Goal: Information Seeking & Learning: Learn about a topic

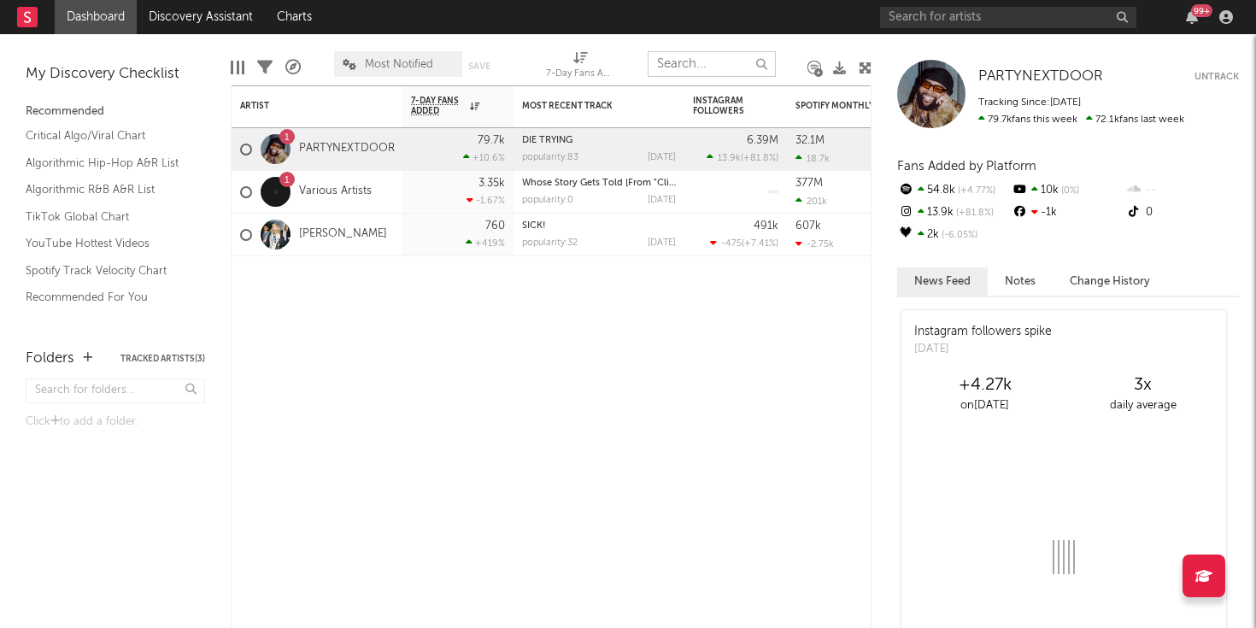
click at [720, 65] on input "text" at bounding box center [711, 64] width 128 height 26
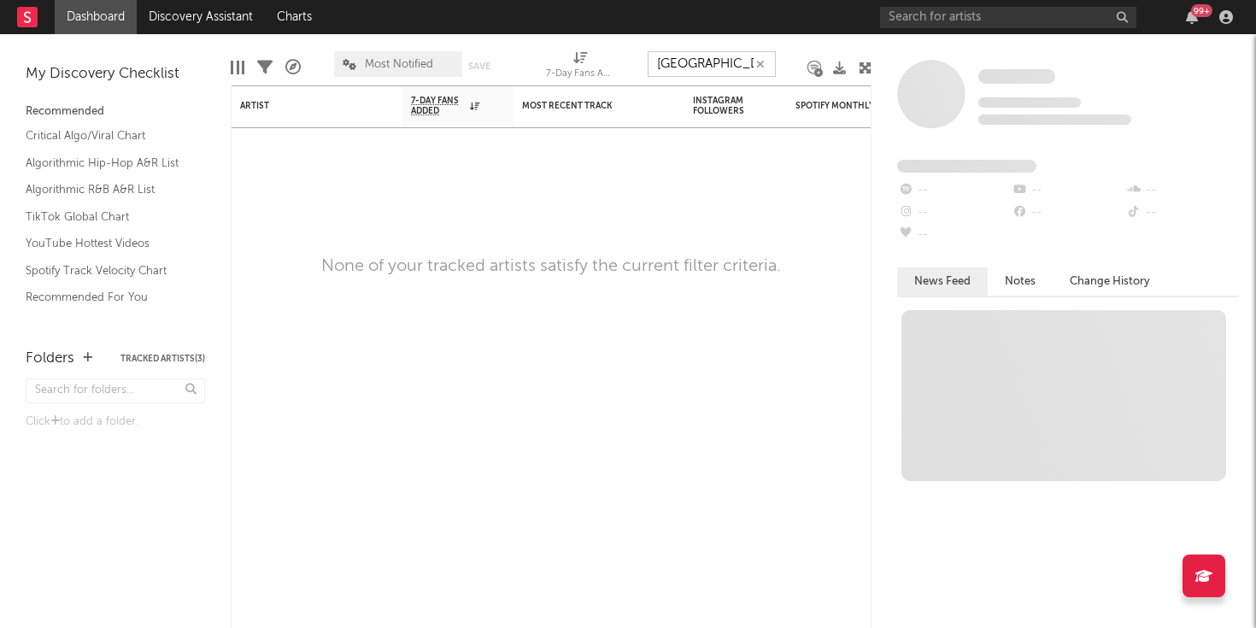
type input "[GEOGRAPHIC_DATA]"
click at [946, 16] on input "text" at bounding box center [1008, 17] width 256 height 21
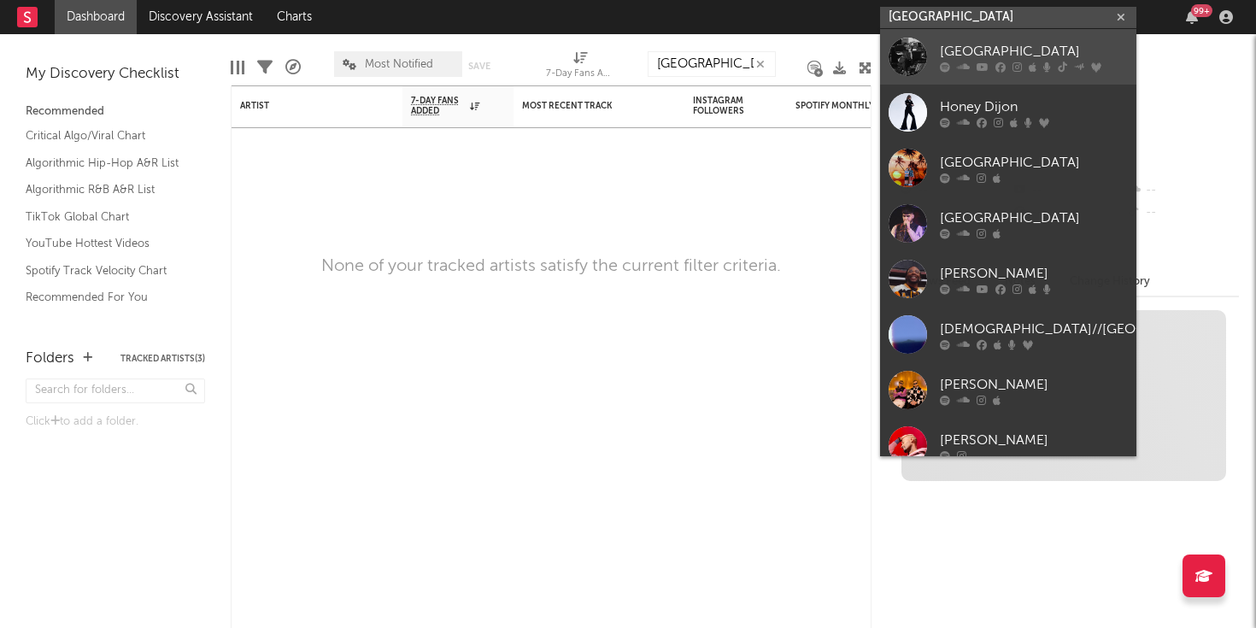
type input "[GEOGRAPHIC_DATA]"
click at [995, 45] on div "[GEOGRAPHIC_DATA]" at bounding box center [1034, 51] width 188 height 21
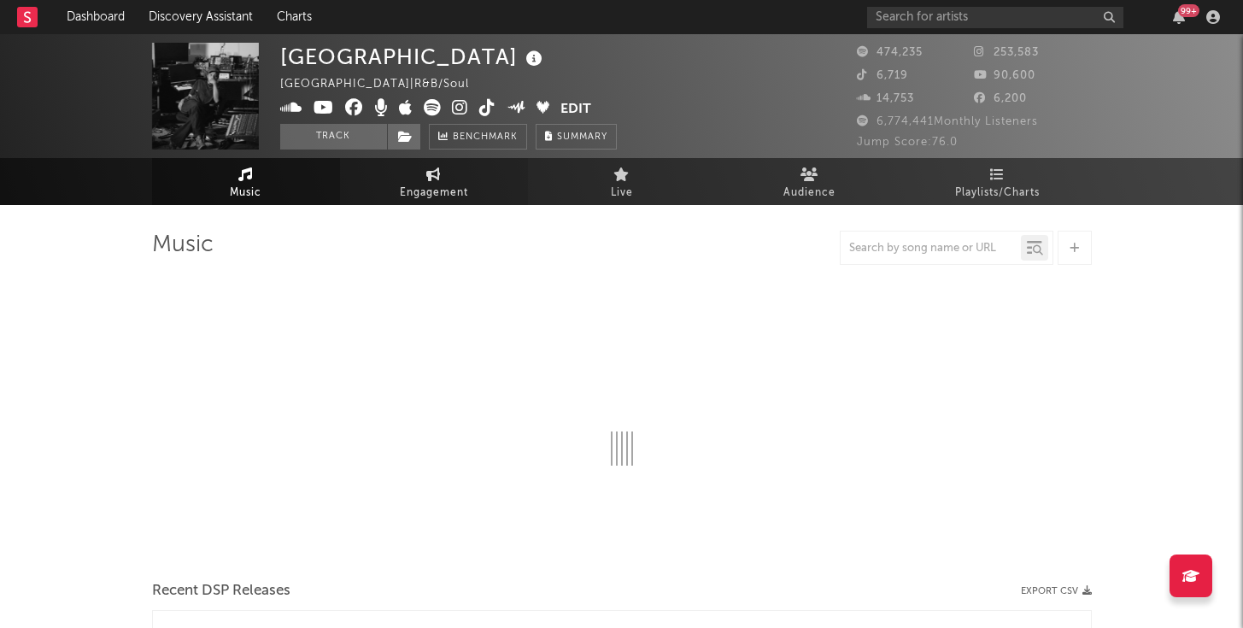
click at [410, 192] on span "Engagement" at bounding box center [434, 193] width 68 height 21
select select "1w"
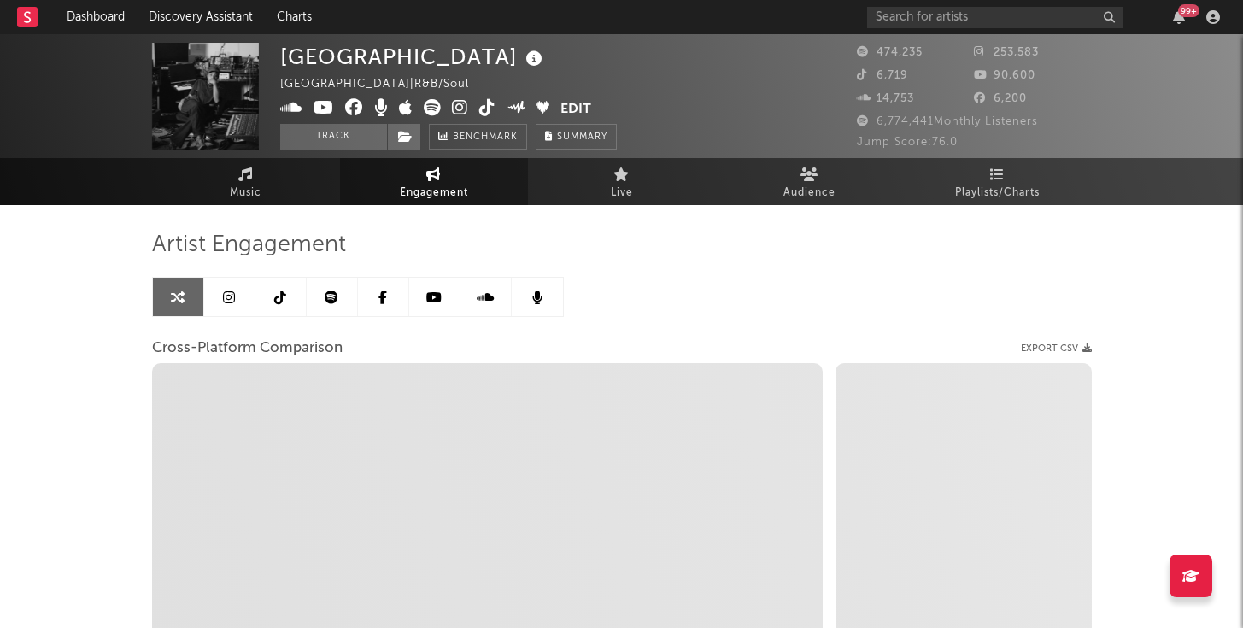
click at [213, 300] on link at bounding box center [229, 297] width 51 height 38
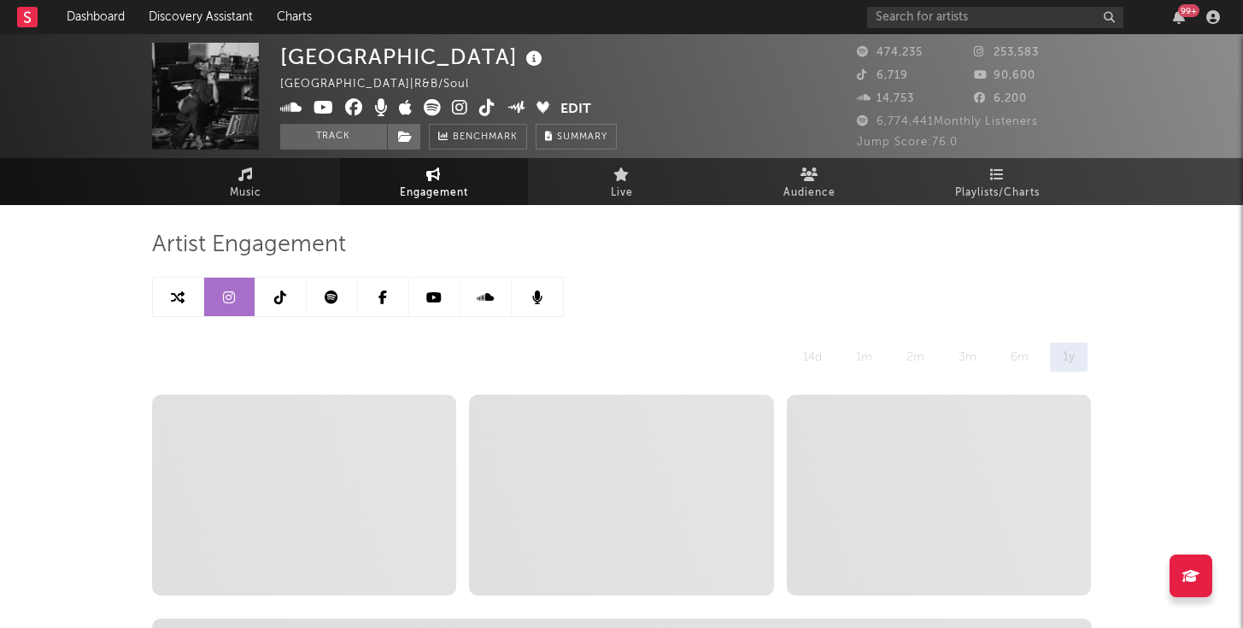
select select "6m"
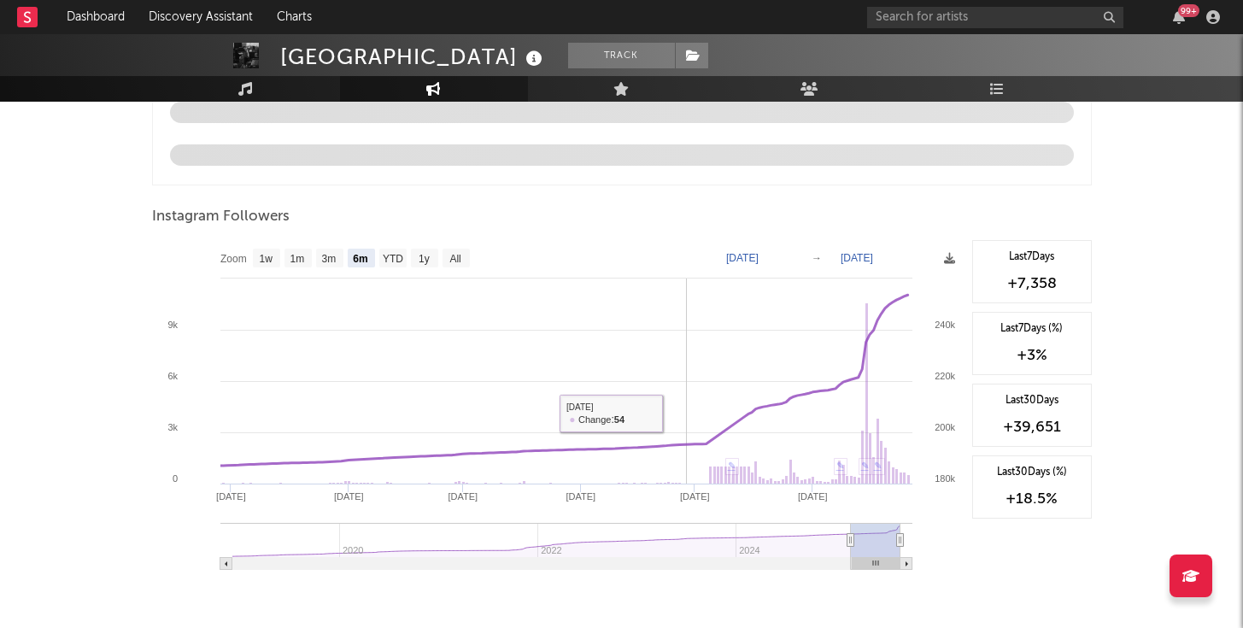
scroll to position [1828, 0]
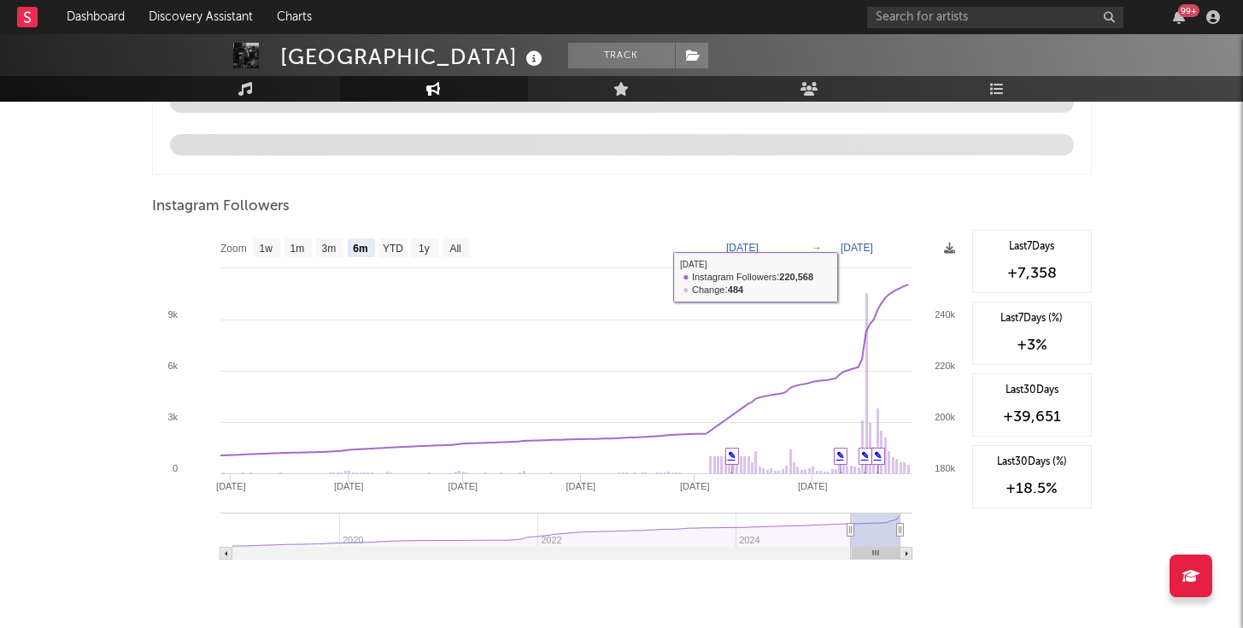
click at [759, 244] on text "[DATE]" at bounding box center [742, 248] width 32 height 12
click at [793, 248] on input "[DATE]" at bounding box center [752, 247] width 79 height 17
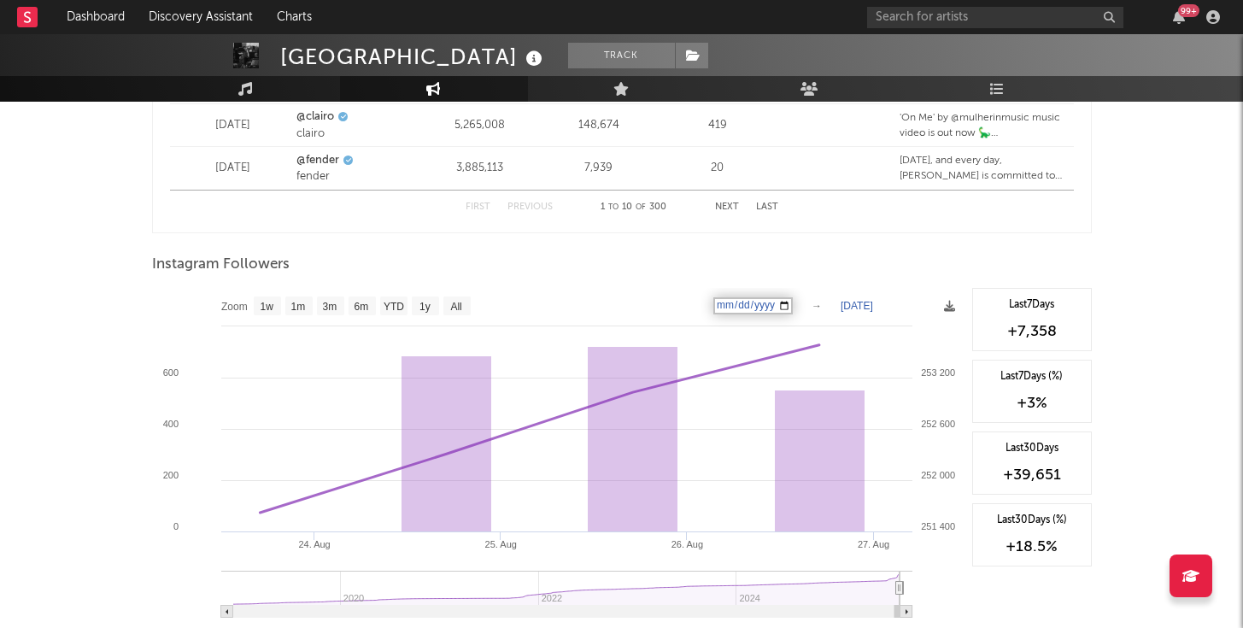
scroll to position [2521, 0]
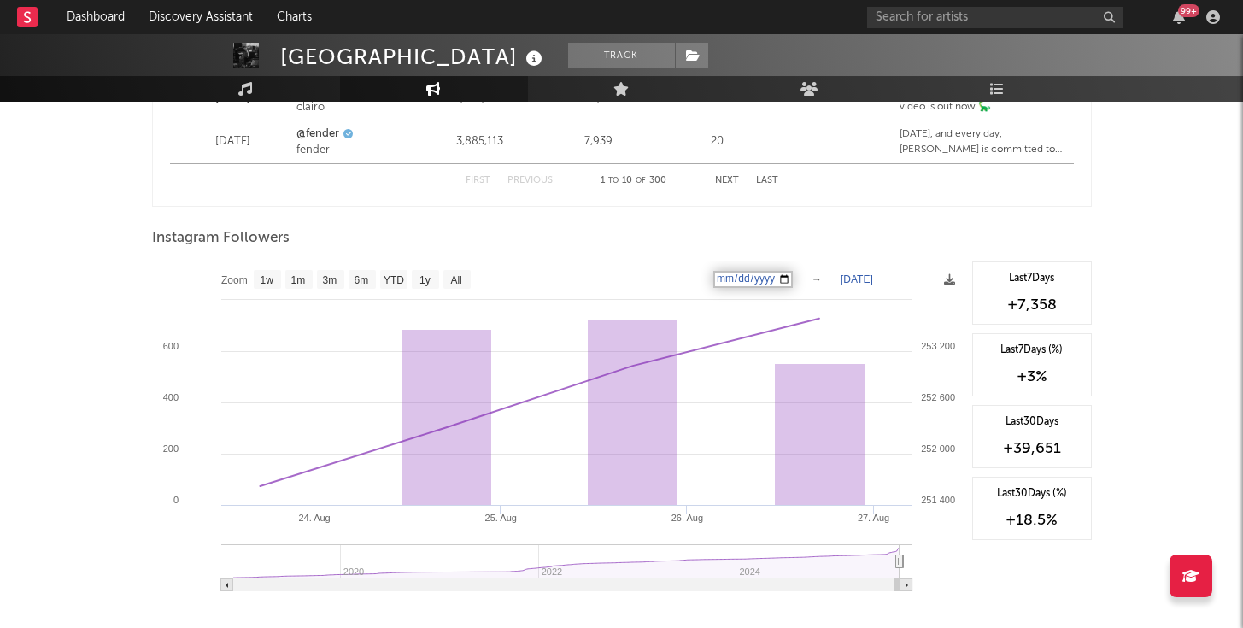
click at [790, 281] on input "[DATE]" at bounding box center [752, 279] width 79 height 17
type input "[DATE]"
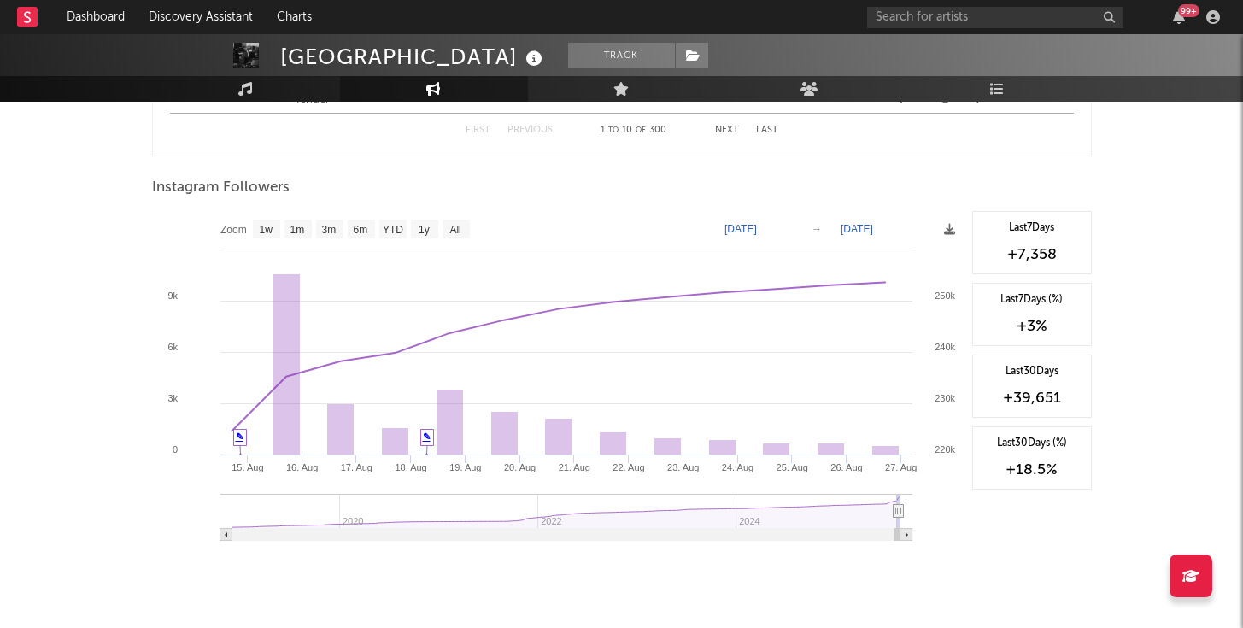
scroll to position [2597, 0]
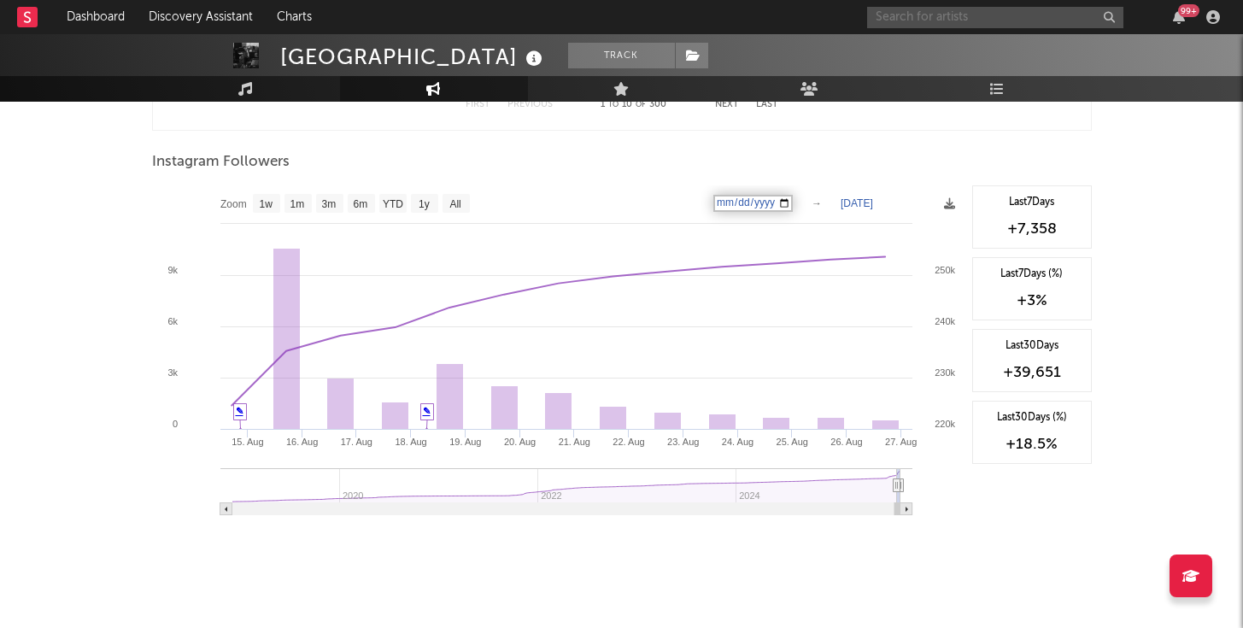
click at [962, 15] on input "text" at bounding box center [995, 17] width 256 height 21
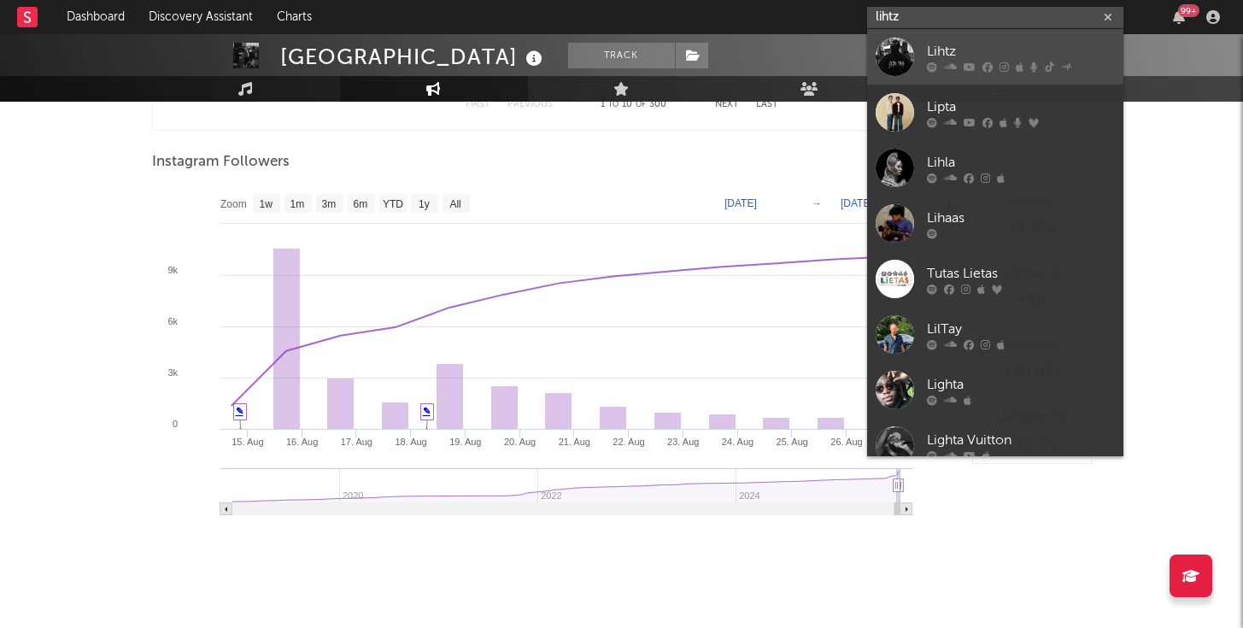
type input "lihtz"
click at [964, 52] on div "Lihtz" at bounding box center [1021, 51] width 188 height 21
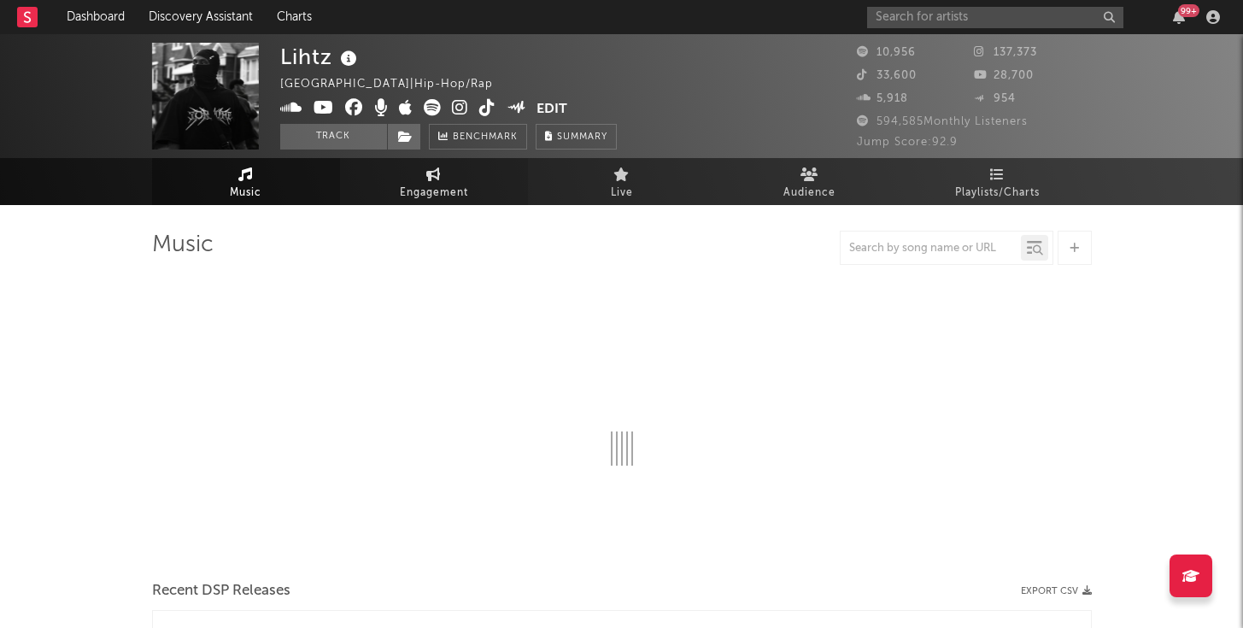
click at [432, 183] on span "Engagement" at bounding box center [434, 193] width 68 height 21
select select "1w"
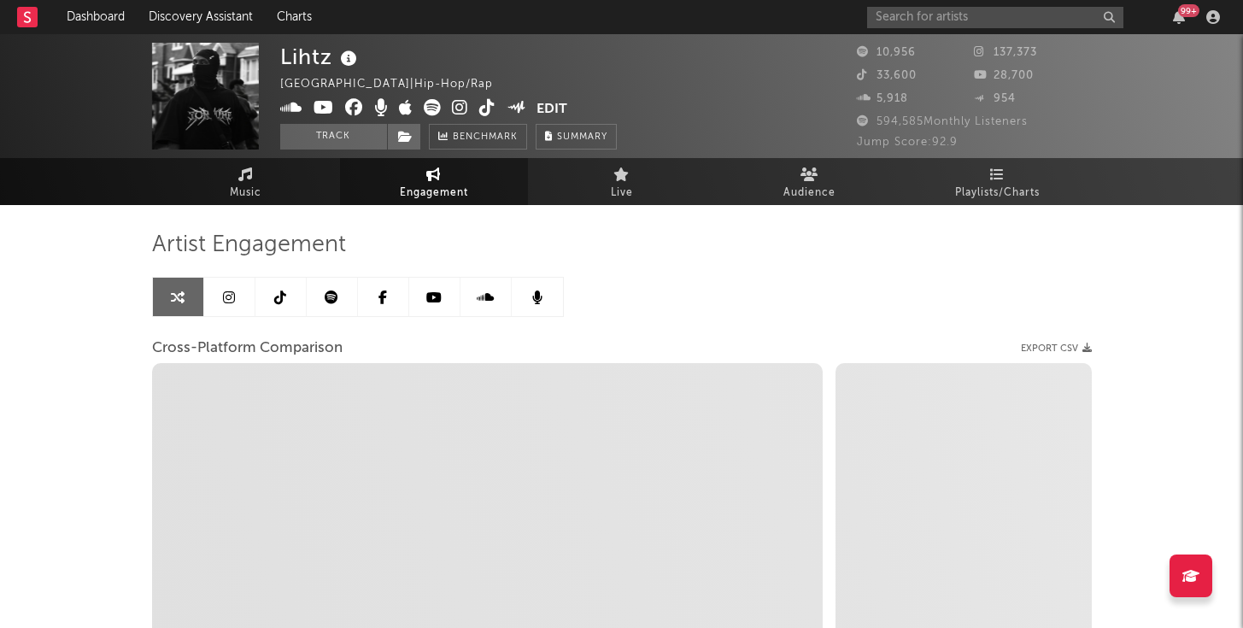
select select "1m"
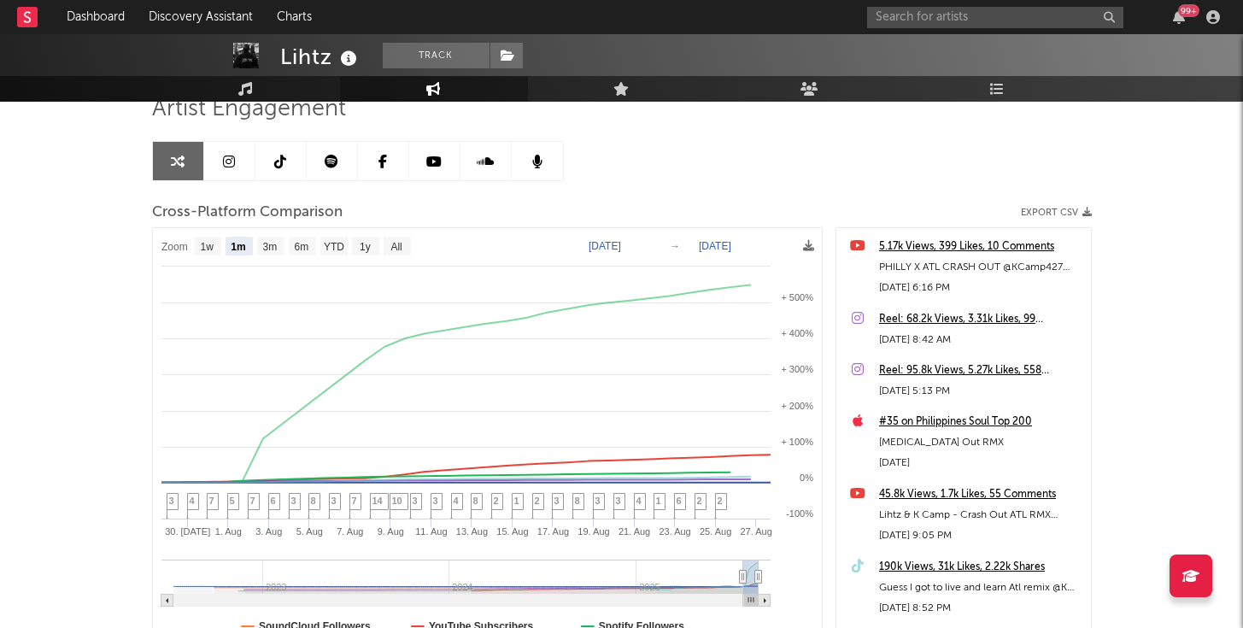
scroll to position [157, 0]
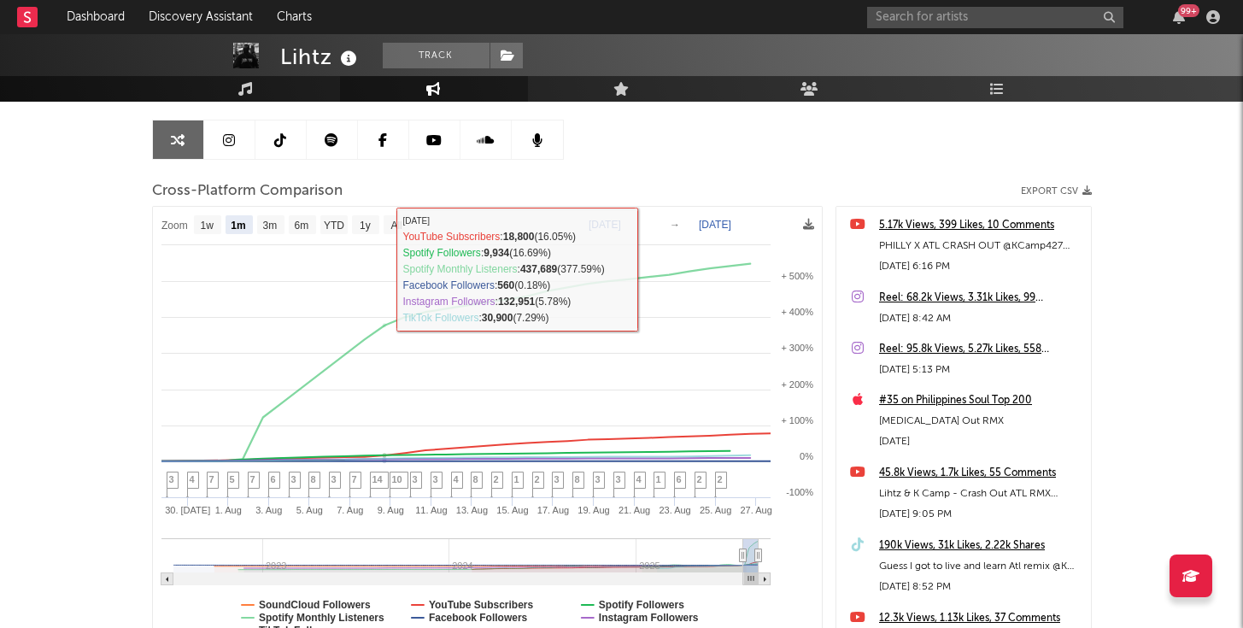
click at [232, 129] on link at bounding box center [229, 139] width 51 height 38
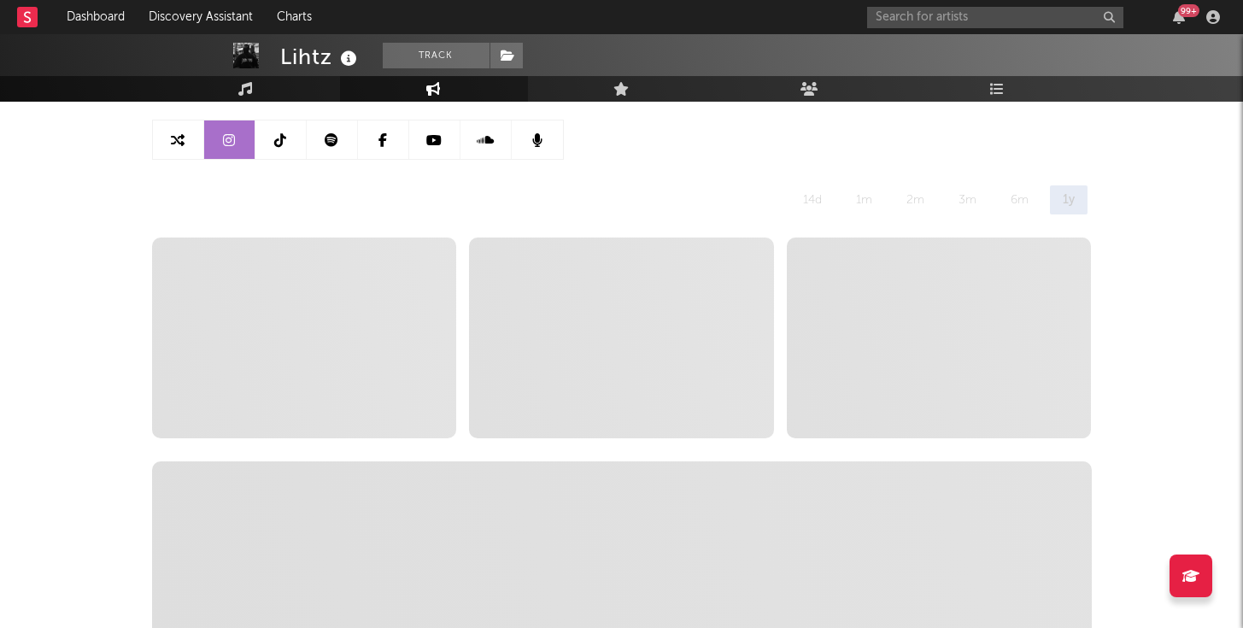
select select "6m"
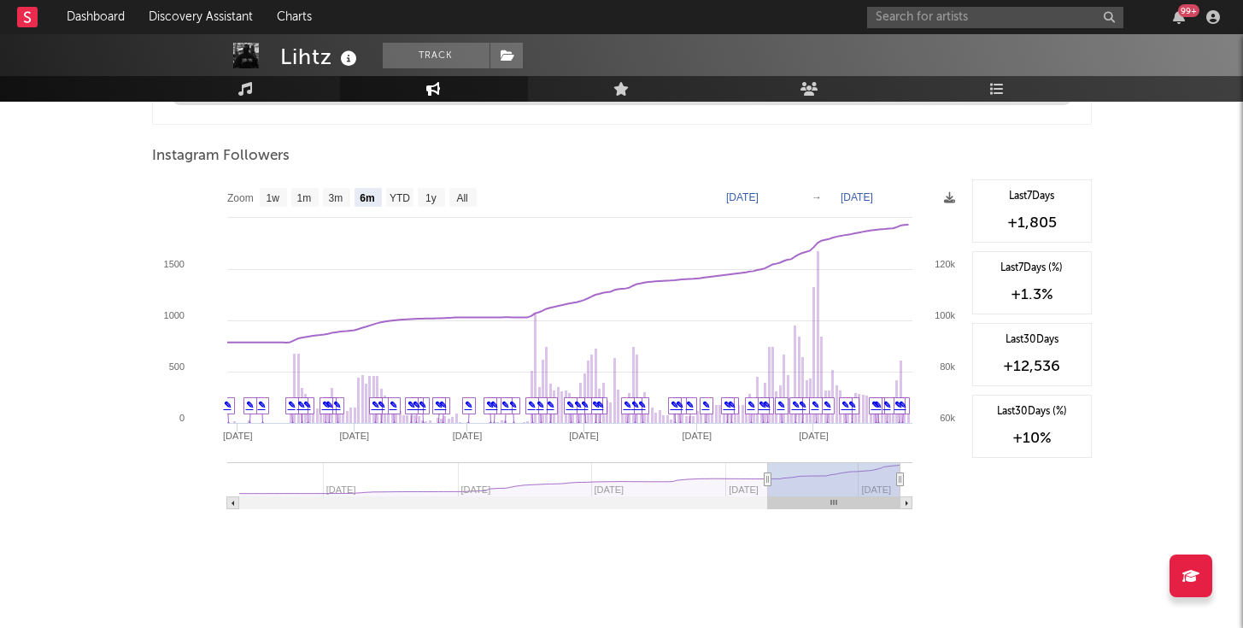
scroll to position [1891, 0]
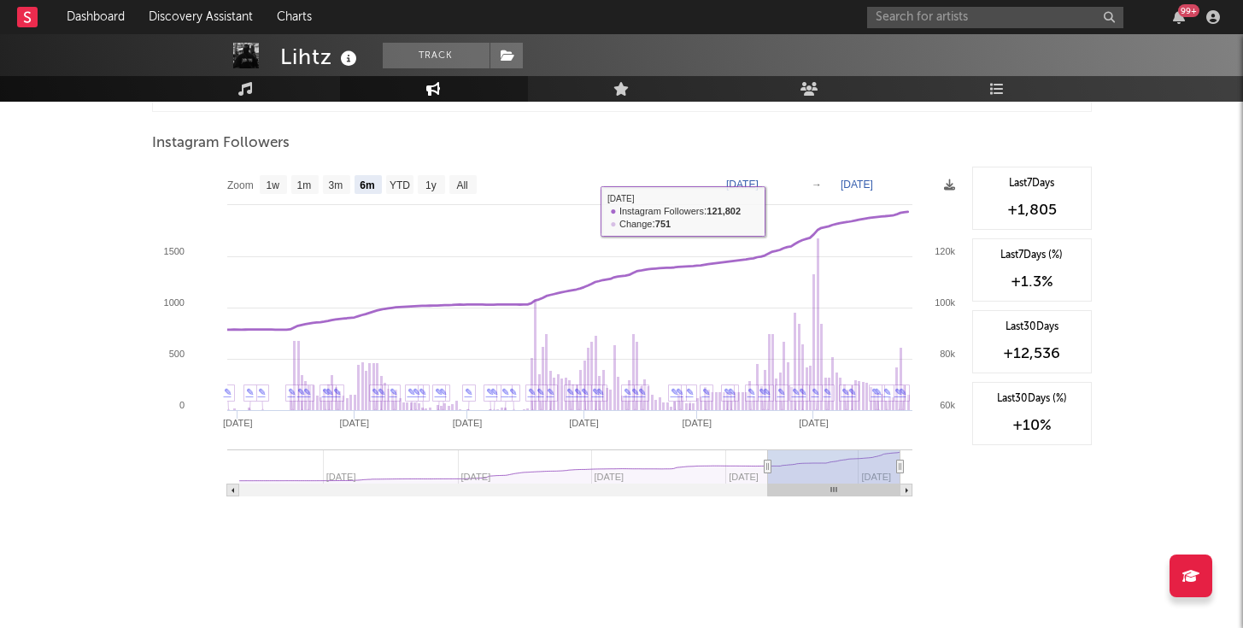
click at [759, 186] on text "[DATE]" at bounding box center [742, 185] width 32 height 12
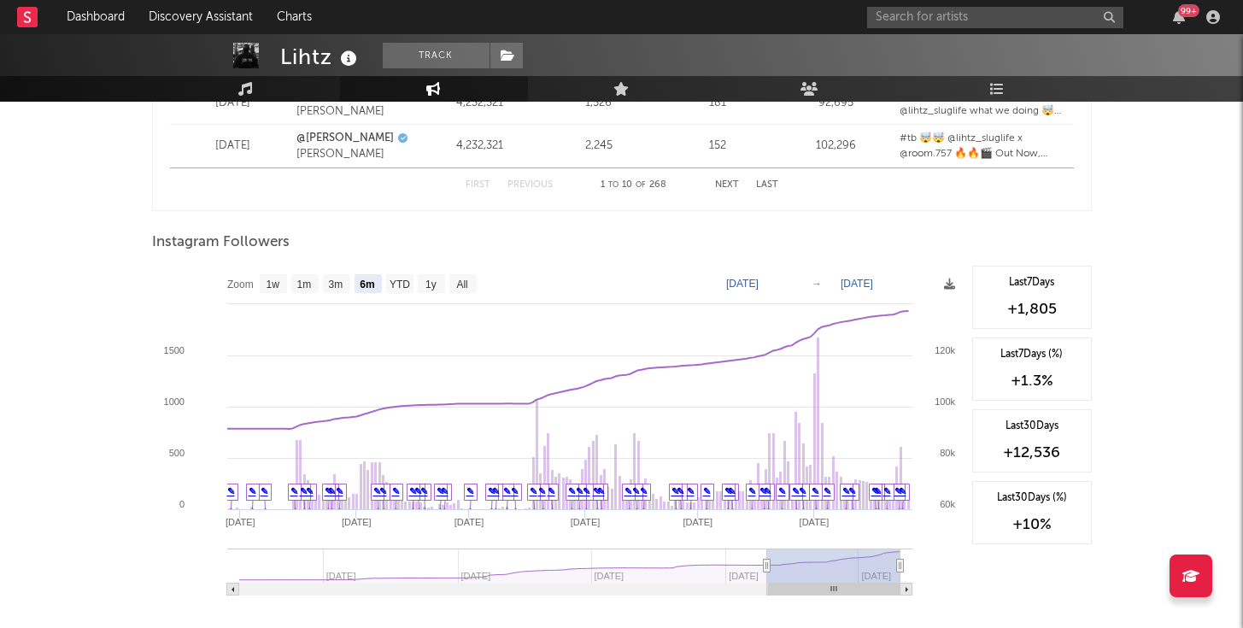
scroll to position [2602, 0]
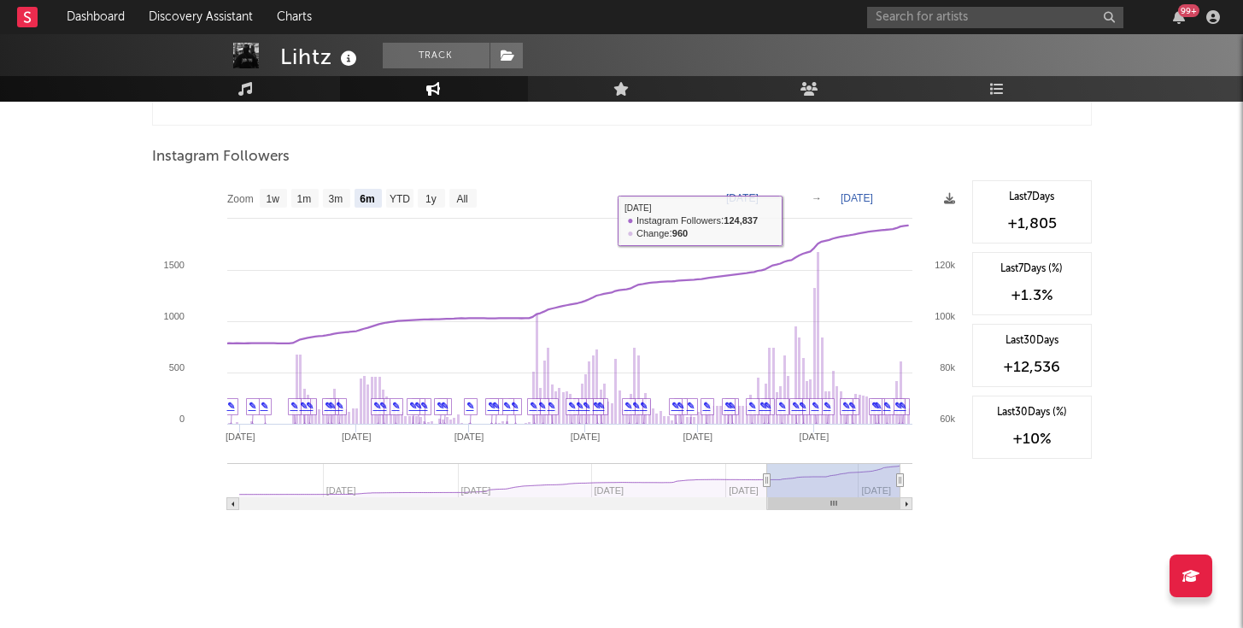
click at [759, 192] on text "[DATE]" at bounding box center [742, 198] width 32 height 12
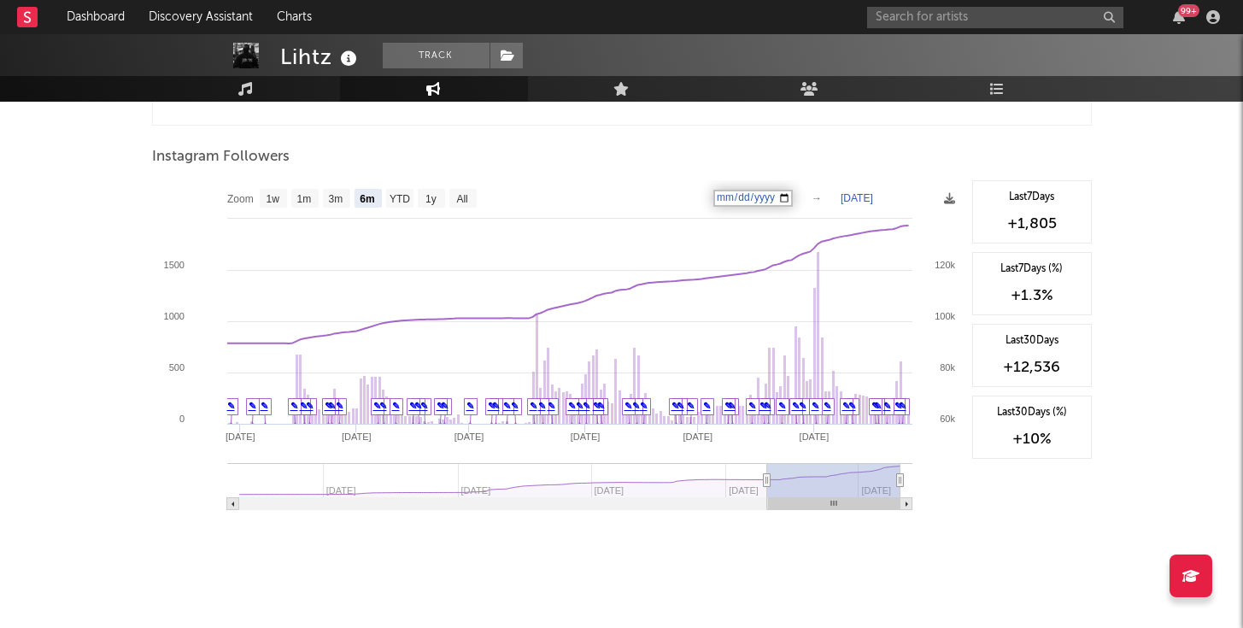
click at [793, 199] on input "[DATE]" at bounding box center [752, 198] width 79 height 17
type input "[DATE]"
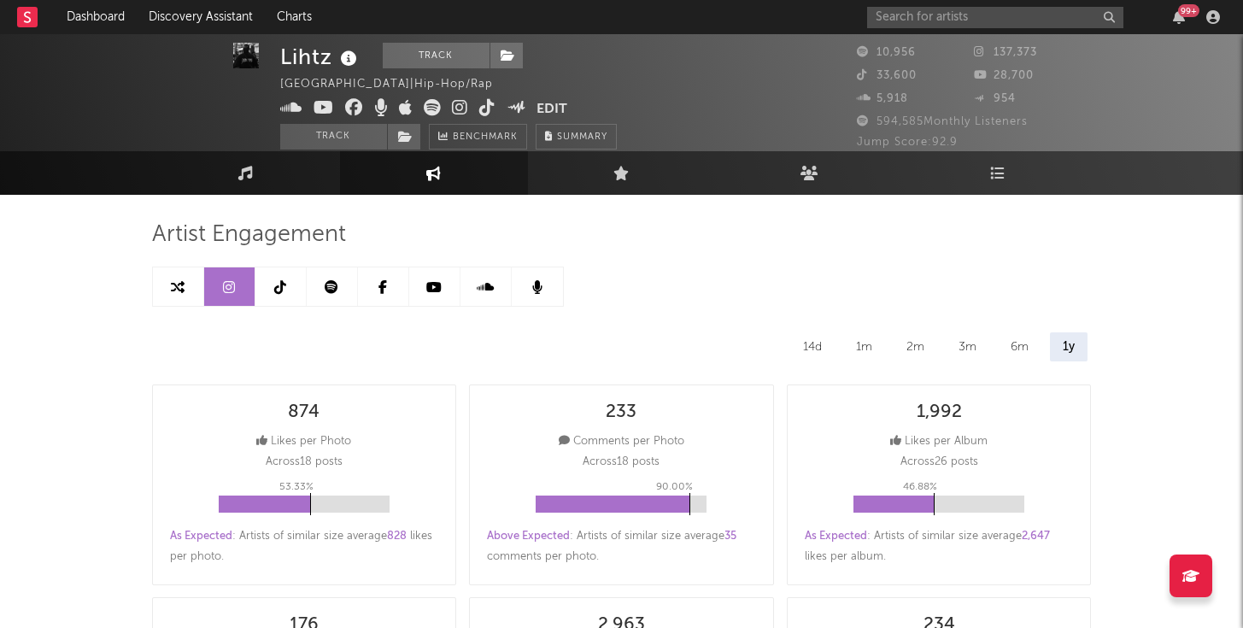
scroll to position [0, 0]
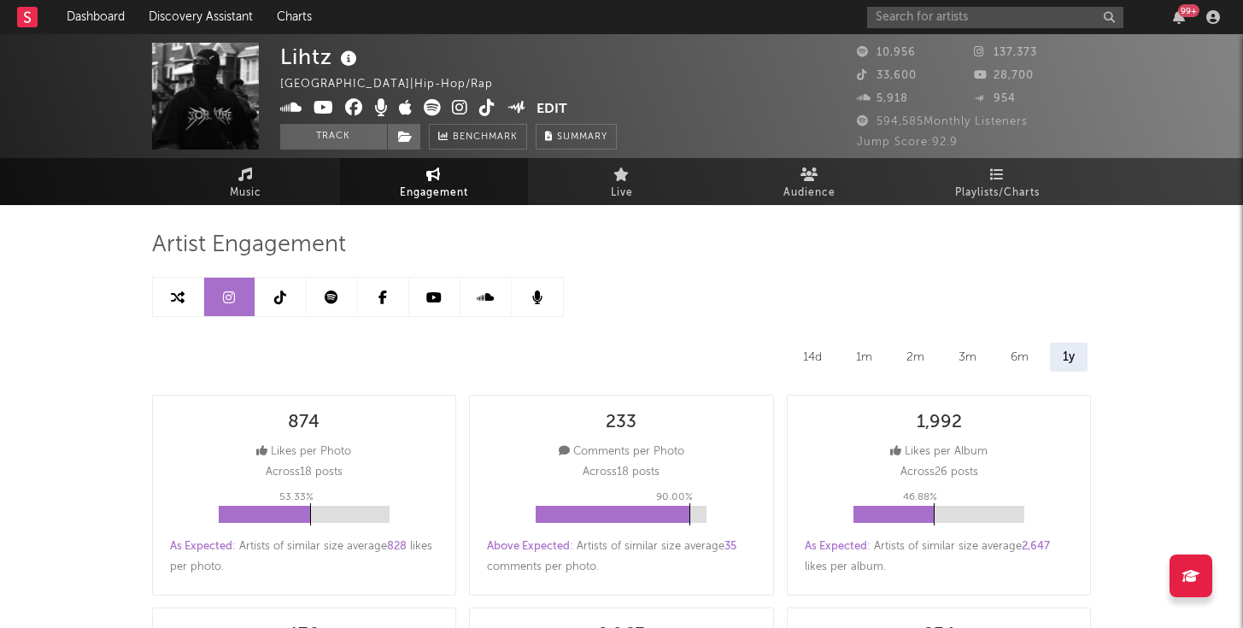
click at [286, 310] on link at bounding box center [280, 297] width 51 height 38
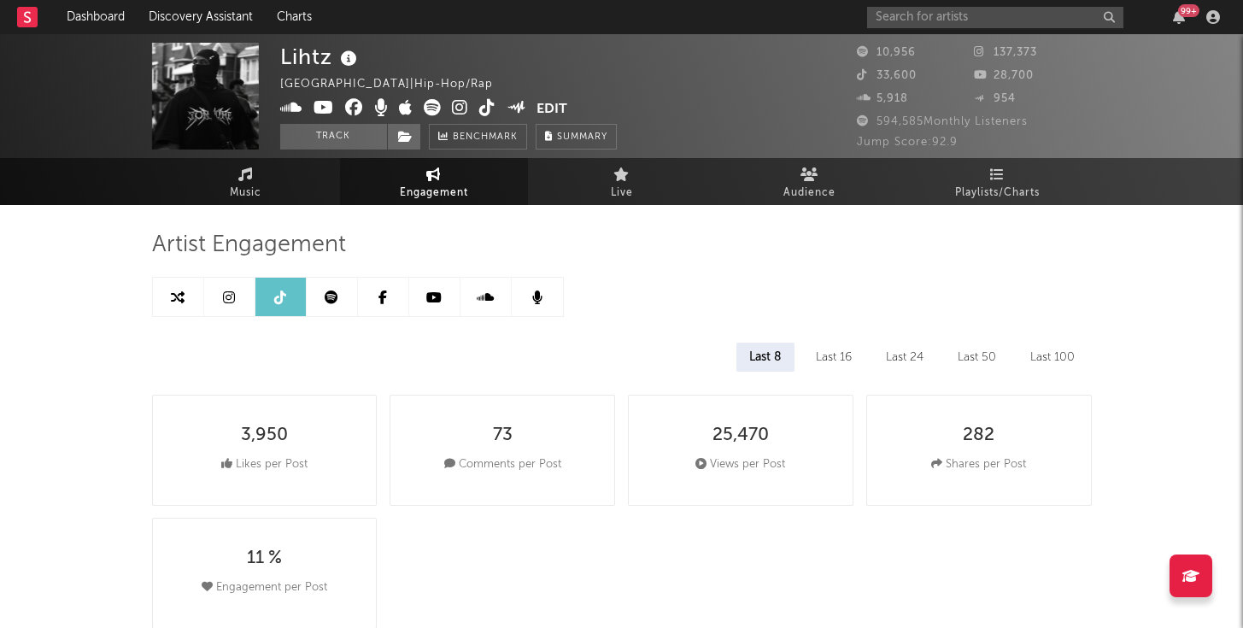
select select "6m"
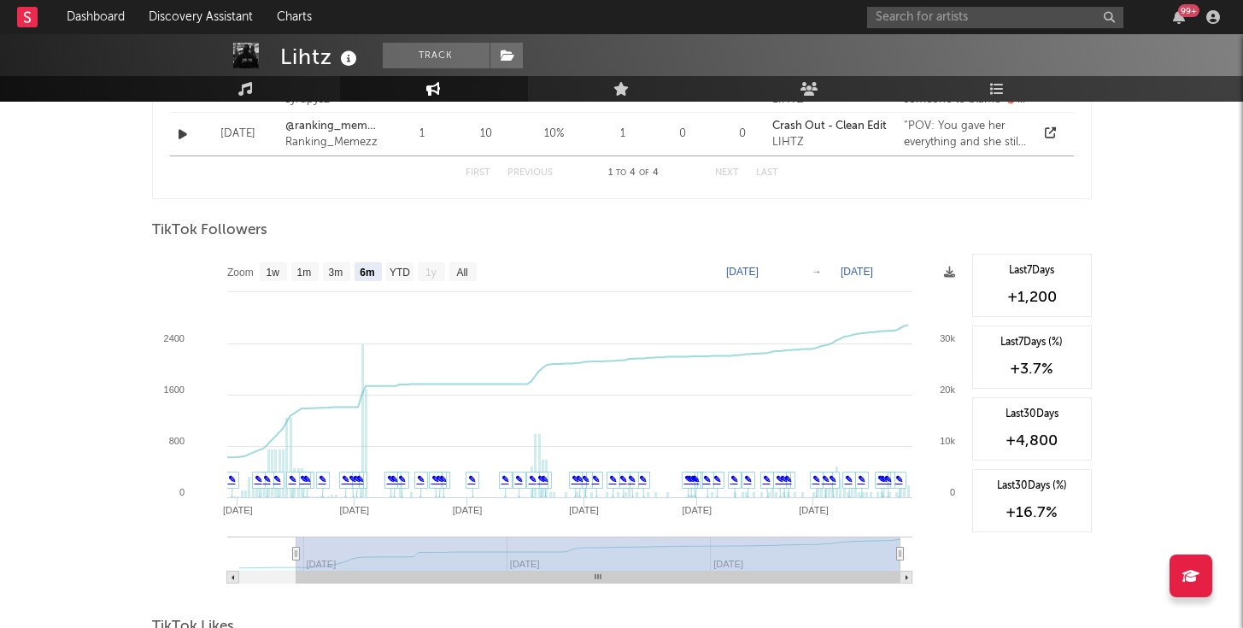
scroll to position [1506, 0]
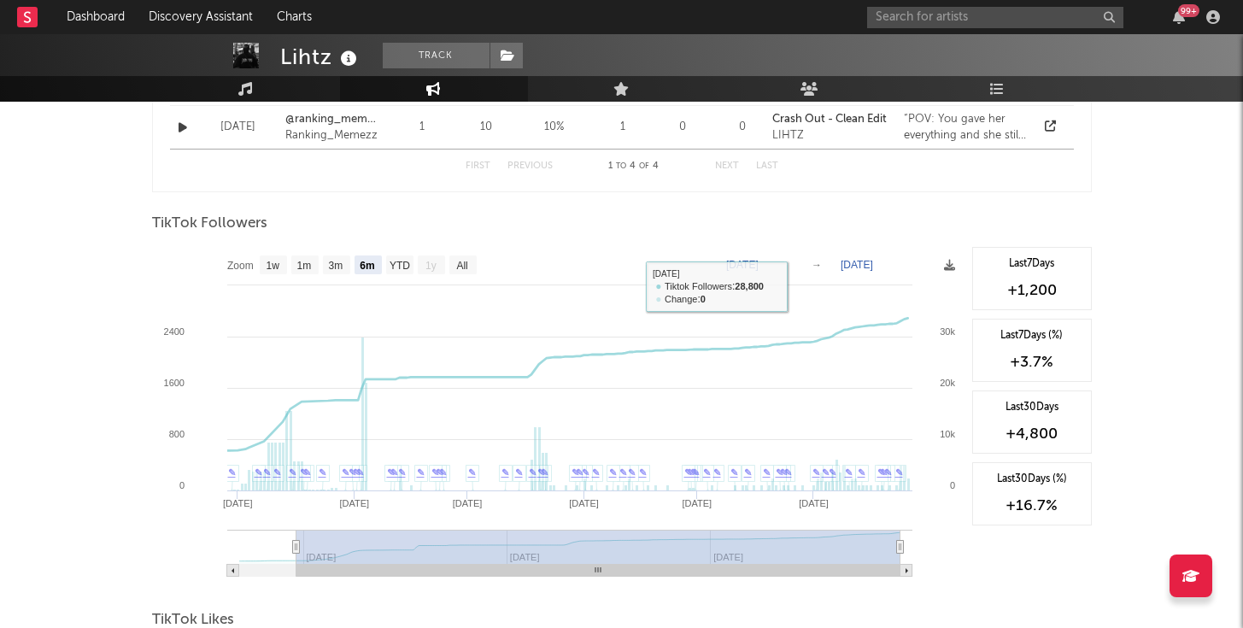
click at [759, 262] on text "[DATE]" at bounding box center [742, 265] width 32 height 12
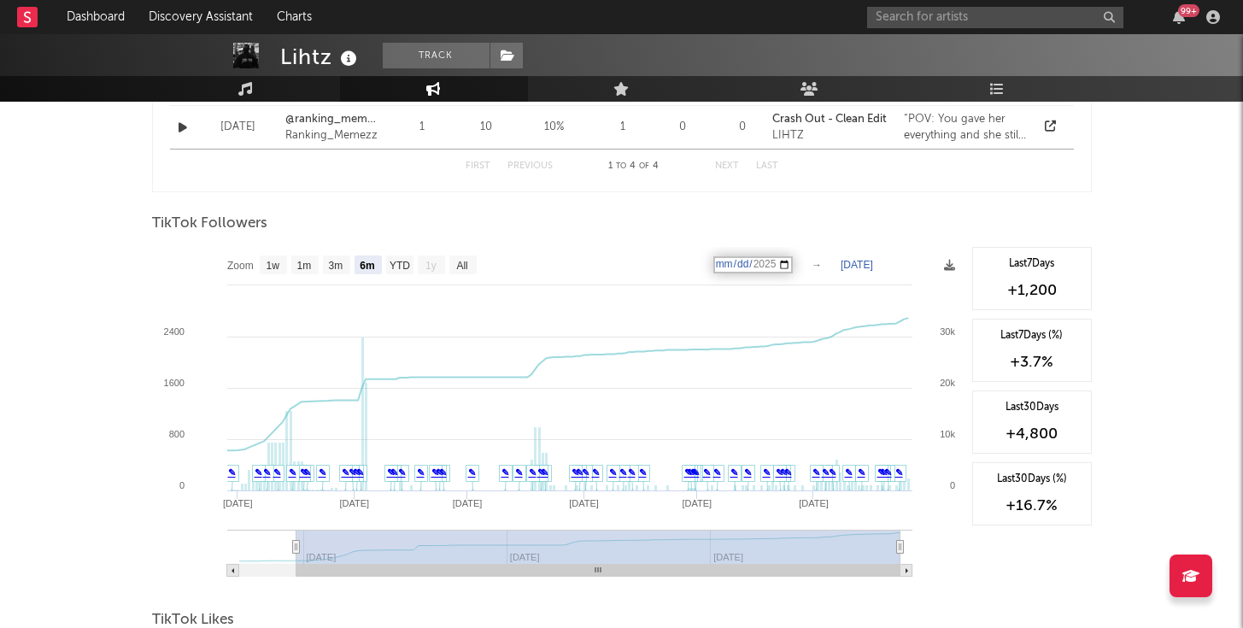
click at [789, 265] on input "[DATE]" at bounding box center [752, 264] width 79 height 17
click at [835, 229] on div "TikTok Followers" at bounding box center [622, 223] width 940 height 29
click at [941, 16] on input "text" at bounding box center [995, 17] width 256 height 21
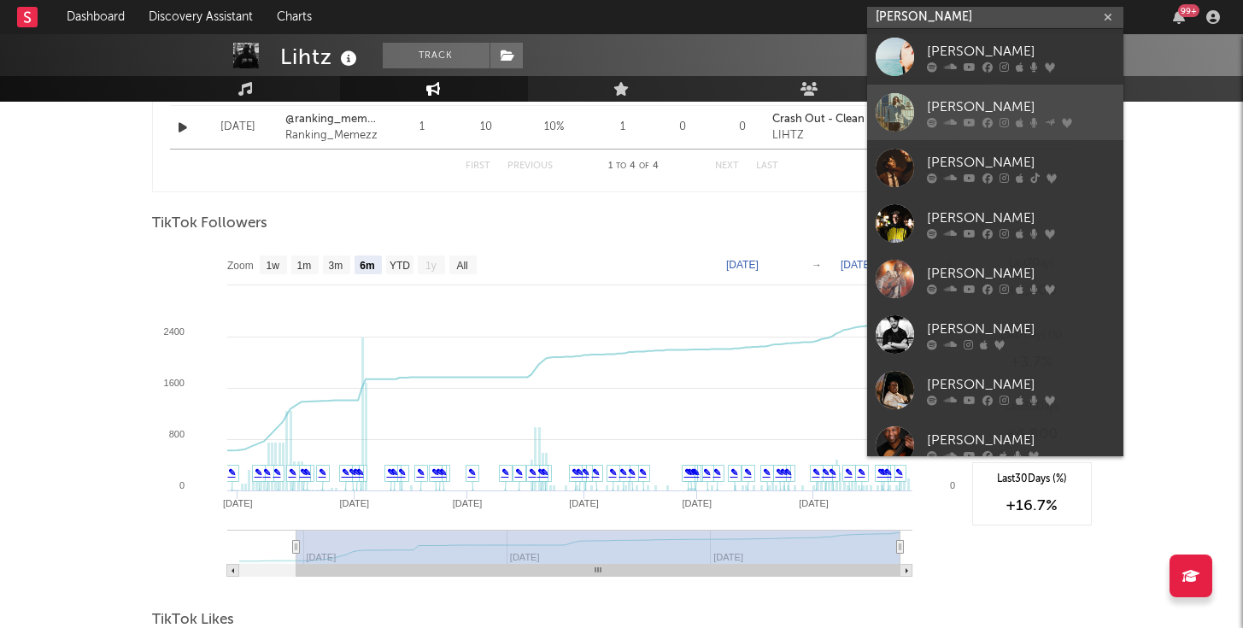
type input "[PERSON_NAME]"
click at [965, 100] on div "[PERSON_NAME]" at bounding box center [1021, 107] width 188 height 21
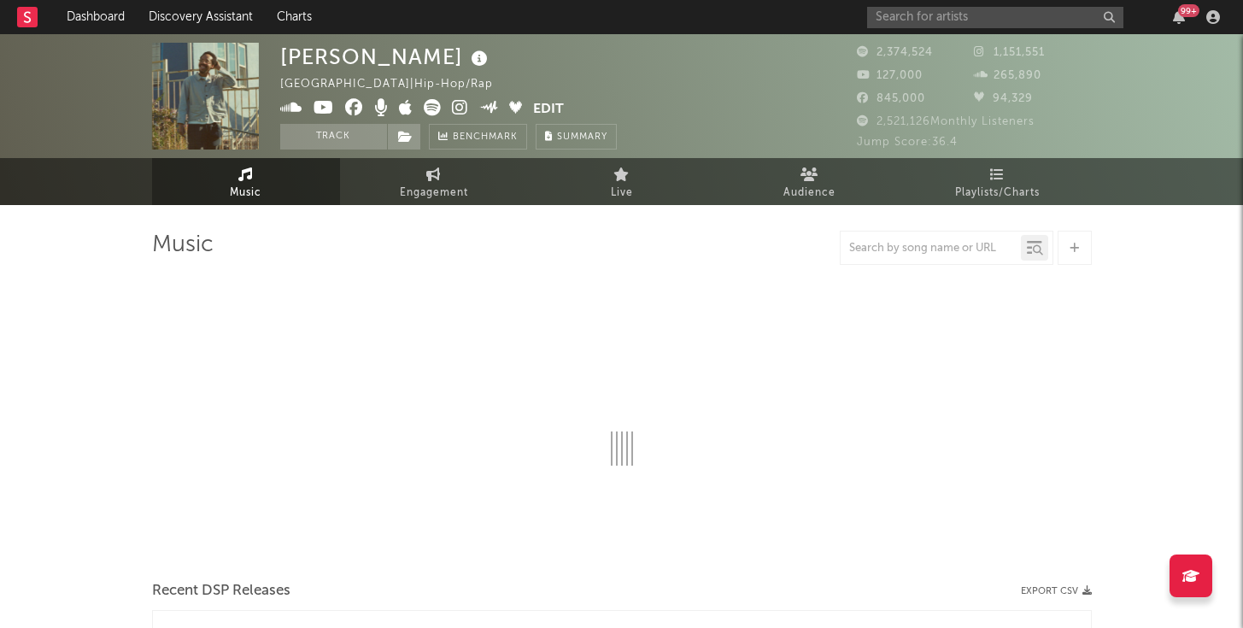
select select "6m"
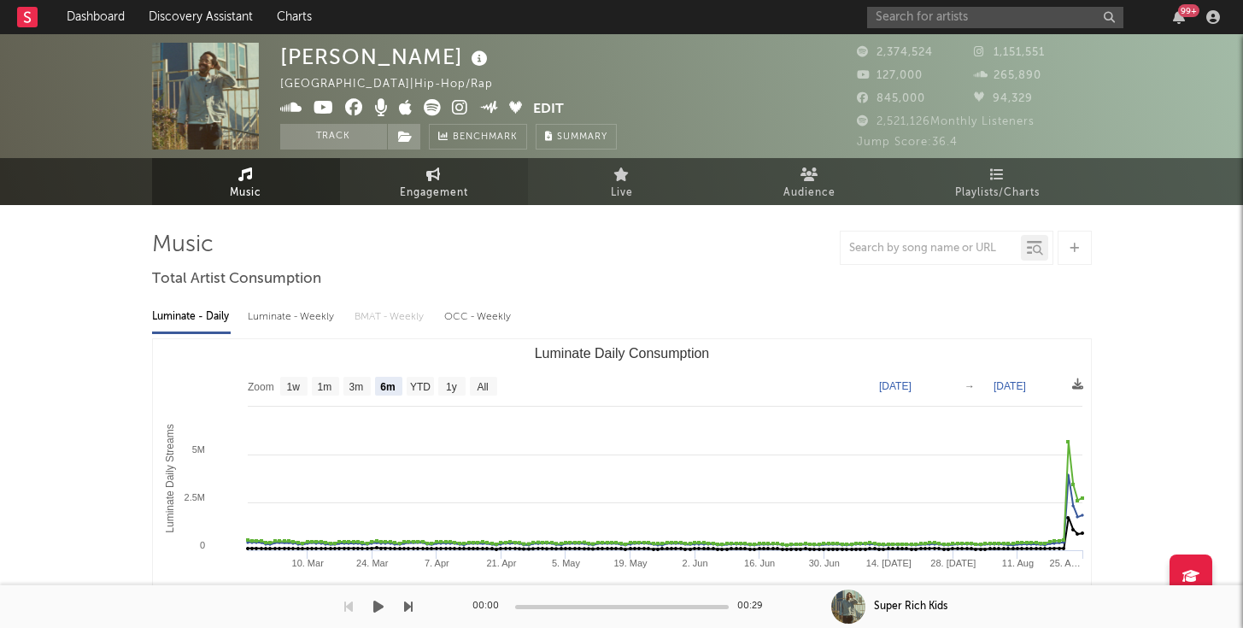
click at [423, 191] on span "Engagement" at bounding box center [434, 193] width 68 height 21
select select "1w"
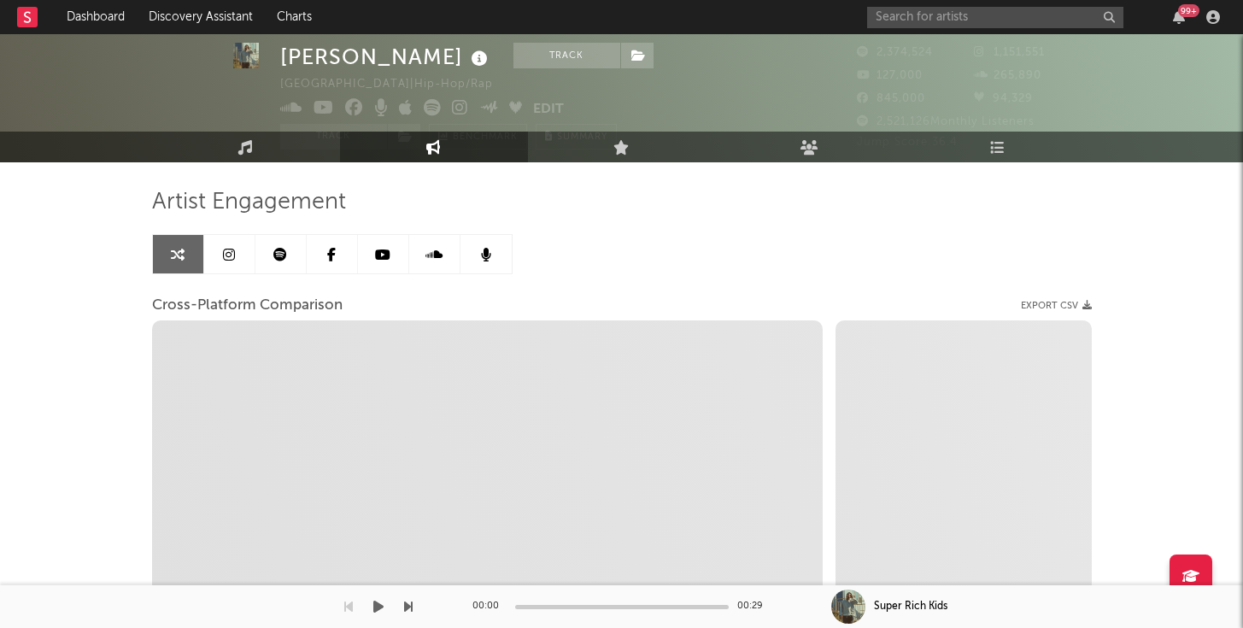
scroll to position [54, 0]
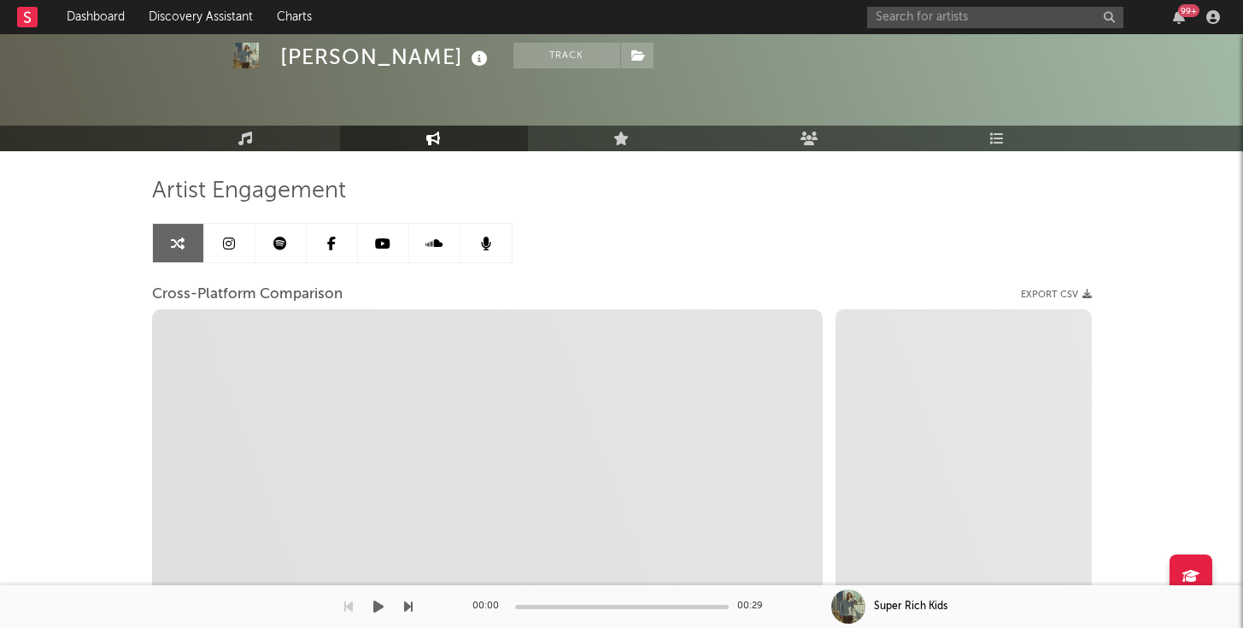
click at [236, 241] on link at bounding box center [229, 243] width 51 height 38
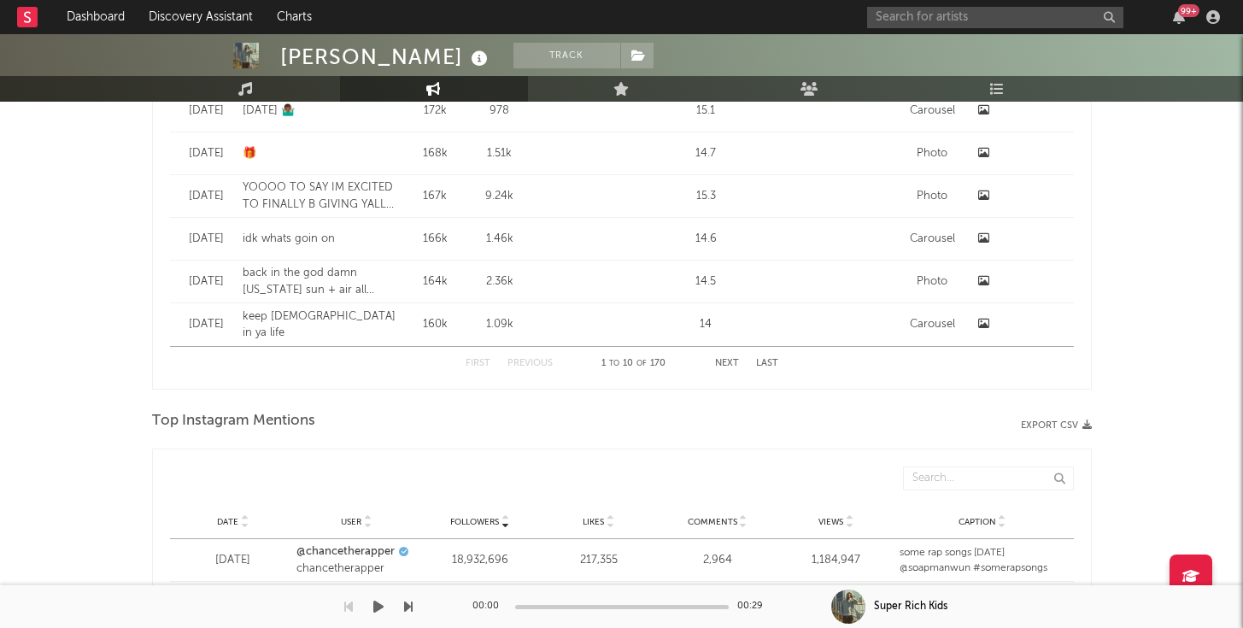
select select "6m"
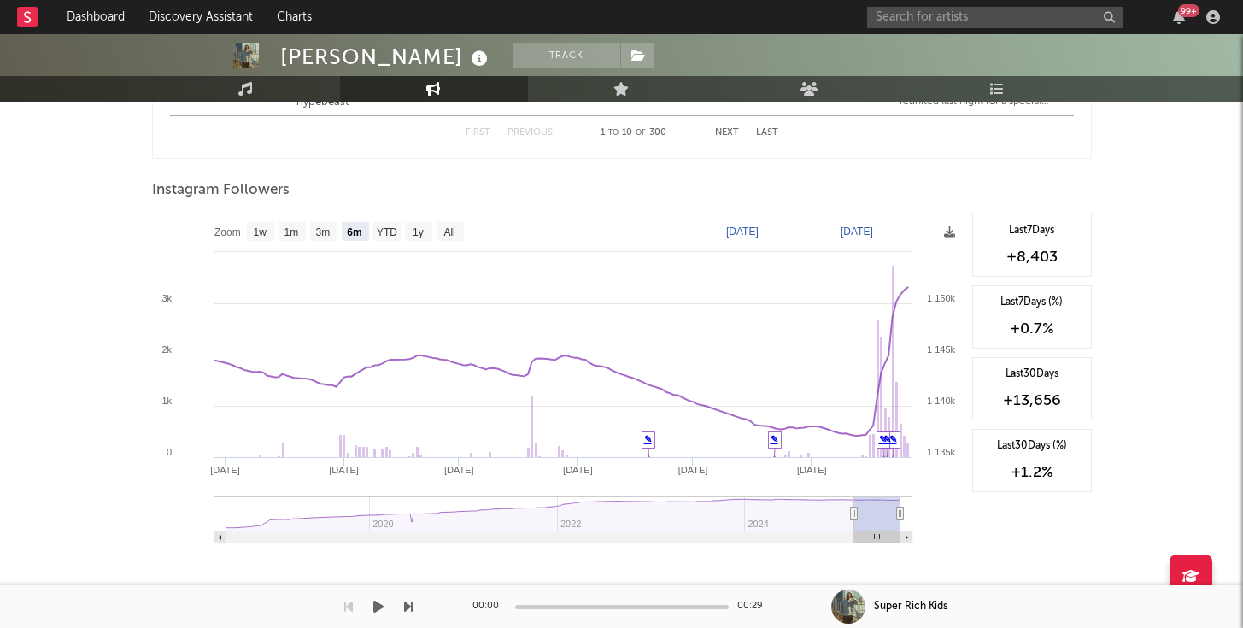
scroll to position [2616, 0]
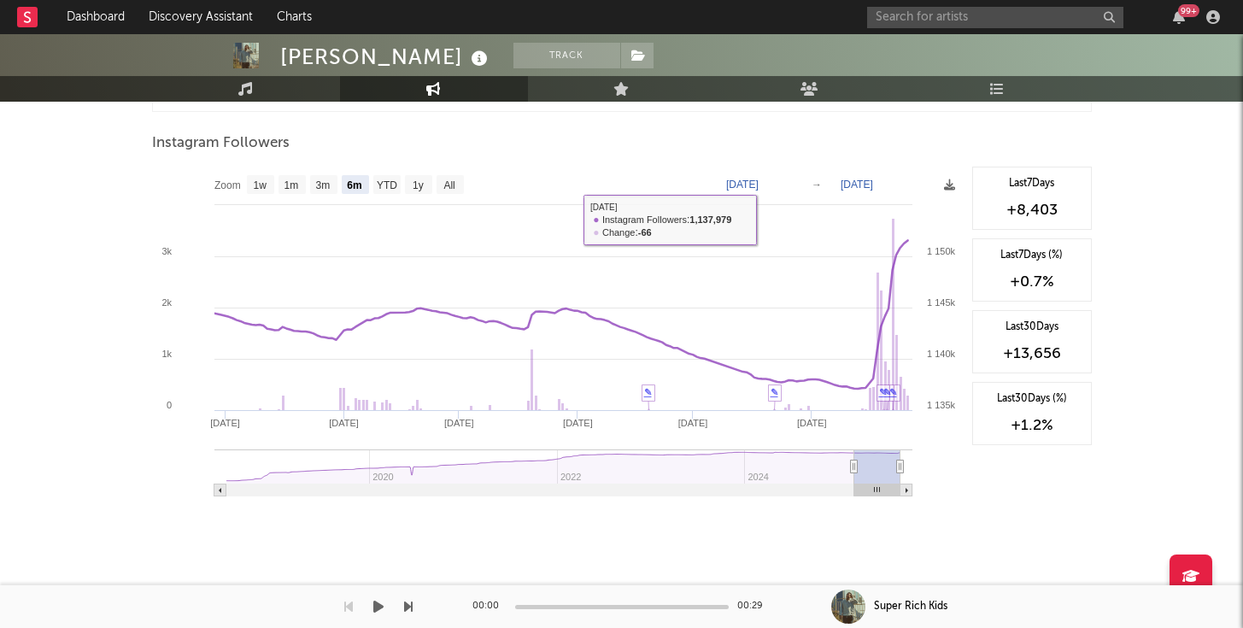
click at [761, 190] on rect at bounding box center [557, 338] width 811 height 342
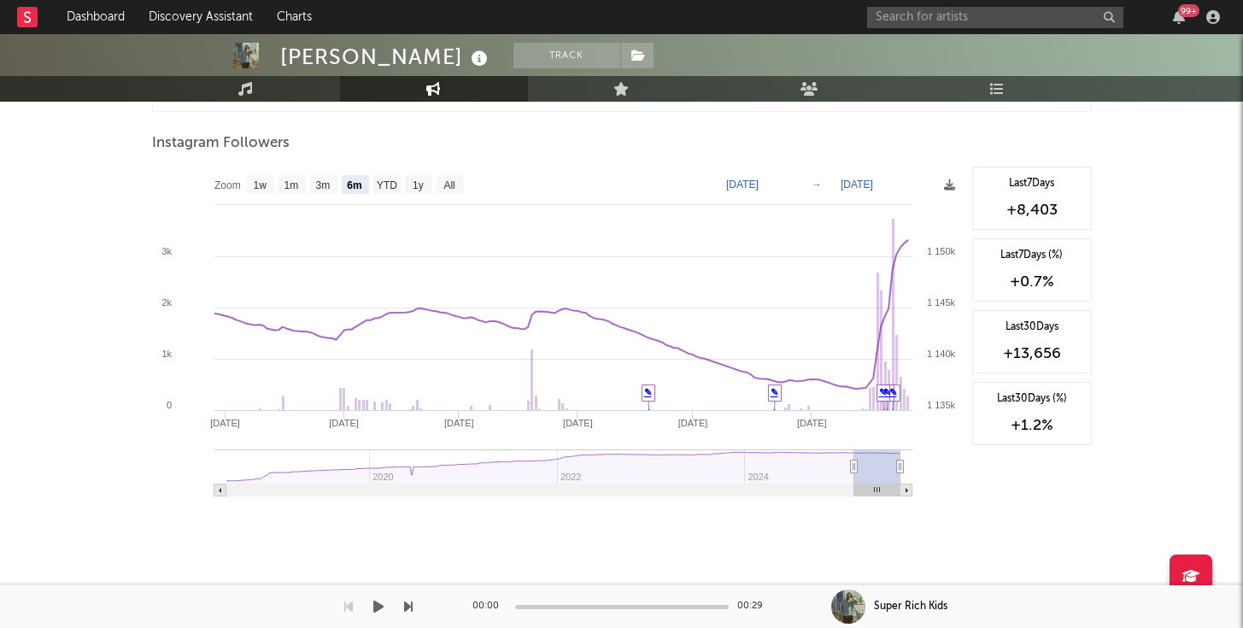
click at [749, 181] on text "[DATE]" at bounding box center [742, 185] width 32 height 12
click at [793, 183] on input "[DATE]" at bounding box center [752, 184] width 79 height 17
type input "[DATE]"
drag, startPoint x: 1059, startPoint y: 214, endPoint x: 1012, endPoint y: 214, distance: 47.0
click at [1012, 214] on div "+8,403" at bounding box center [1031, 210] width 101 height 21
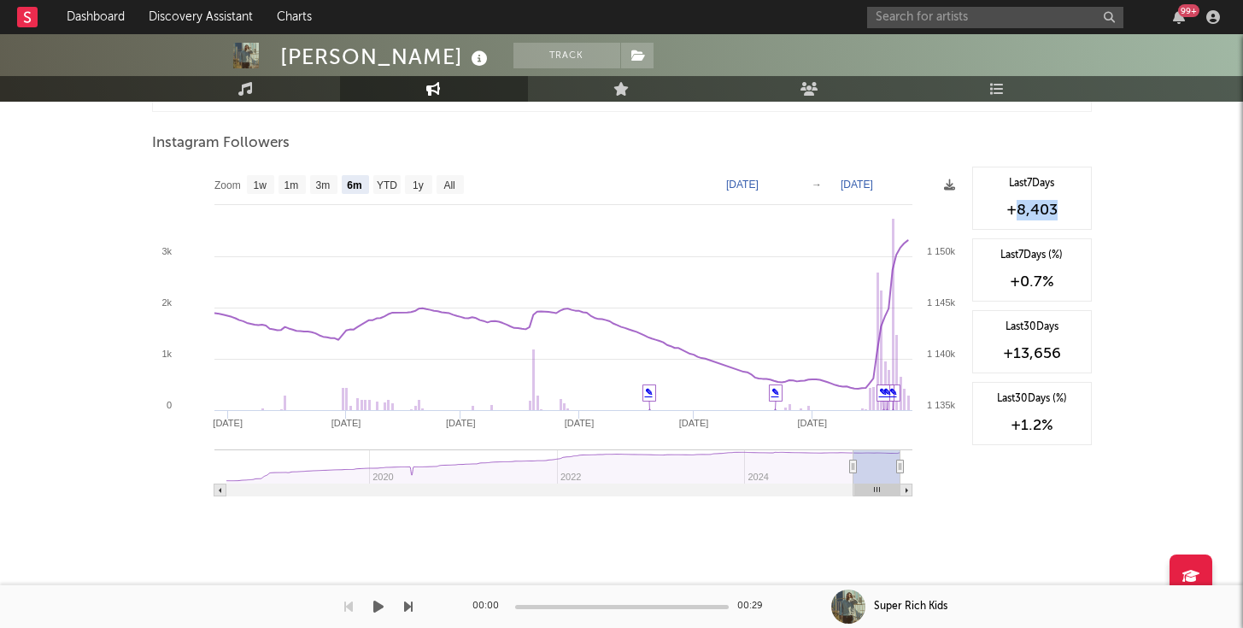
copy div "8,403"
